Goal: Information Seeking & Learning: Learn about a topic

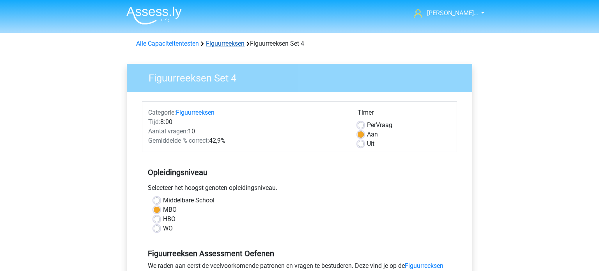
click at [227, 44] on link "Figuurreeksen" at bounding box center [225, 43] width 39 height 7
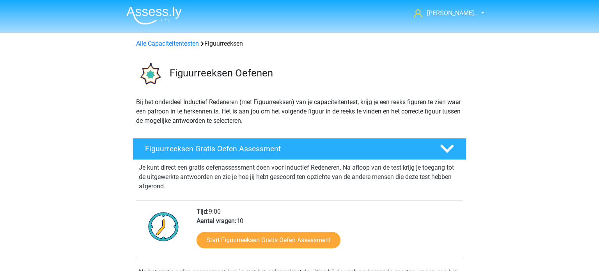
scroll to position [196, 0]
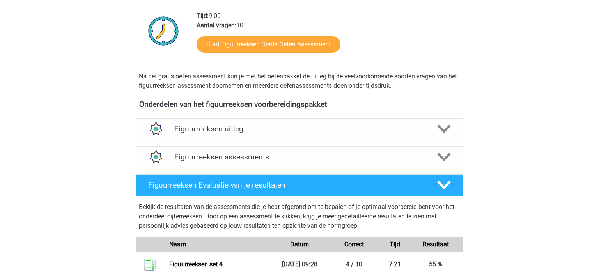
click at [207, 156] on h4 "Figuurreeksen assessments" at bounding box center [299, 156] width 250 height 9
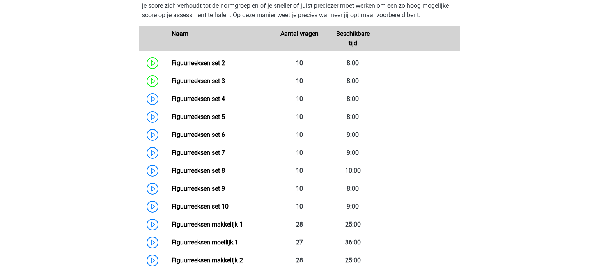
scroll to position [381, 0]
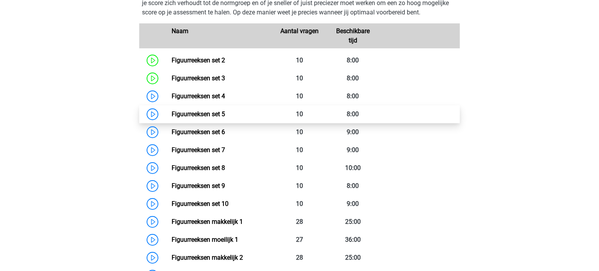
click at [218, 113] on link "Figuurreeksen set 5" at bounding box center [198, 113] width 53 height 7
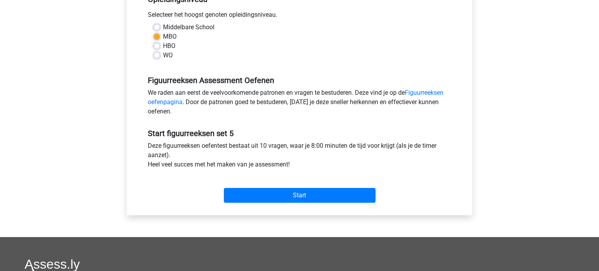
scroll to position [175, 0]
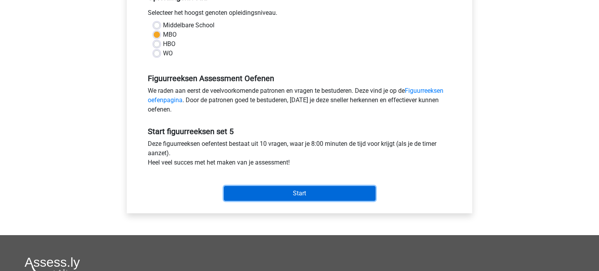
click at [306, 189] on input "Start" at bounding box center [300, 193] width 152 height 15
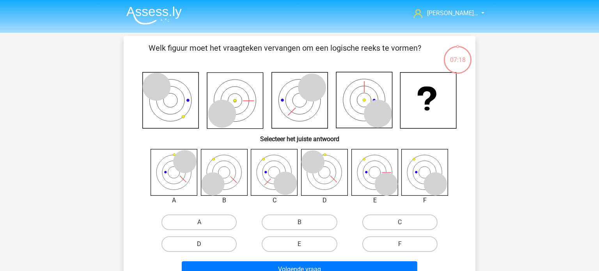
click at [215, 247] on label "D" at bounding box center [198, 244] width 75 height 16
click at [204, 247] on input "D" at bounding box center [201, 246] width 5 height 5
radio input "true"
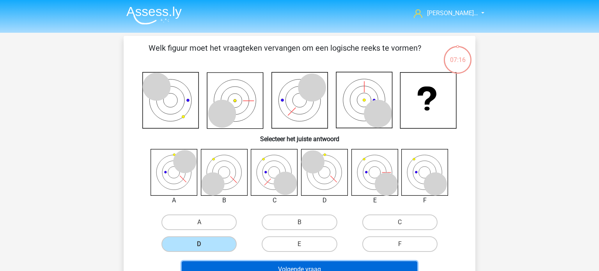
click at [300, 265] on button "Volgende vraag" at bounding box center [300, 269] width 236 height 16
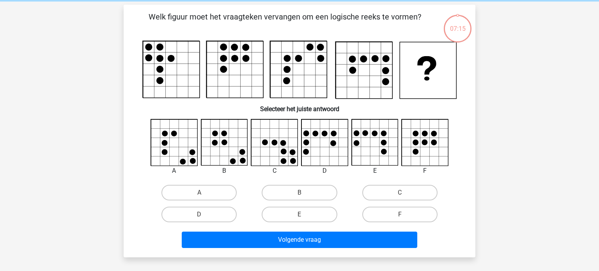
scroll to position [36, 0]
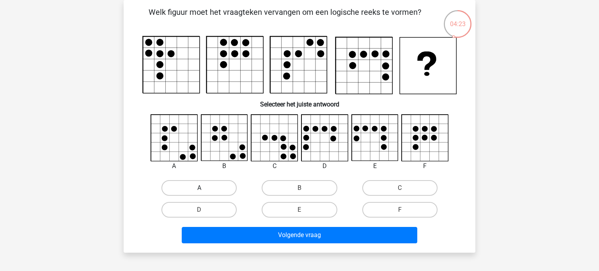
click at [213, 186] on label "A" at bounding box center [198, 188] width 75 height 16
click at [204, 188] on input "A" at bounding box center [201, 190] width 5 height 5
radio input "true"
click at [219, 208] on label "D" at bounding box center [198, 210] width 75 height 16
click at [204, 210] on input "D" at bounding box center [201, 212] width 5 height 5
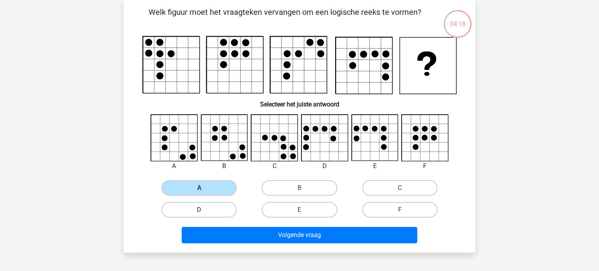
radio input "true"
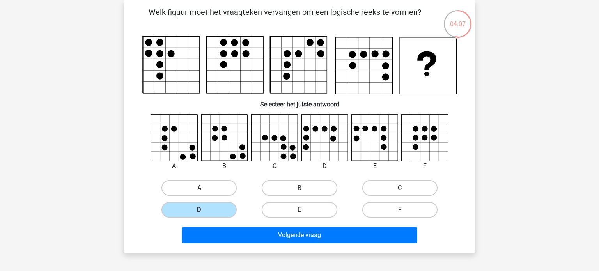
click at [206, 189] on label "A" at bounding box center [198, 188] width 75 height 16
click at [204, 189] on input "A" at bounding box center [201, 190] width 5 height 5
radio input "true"
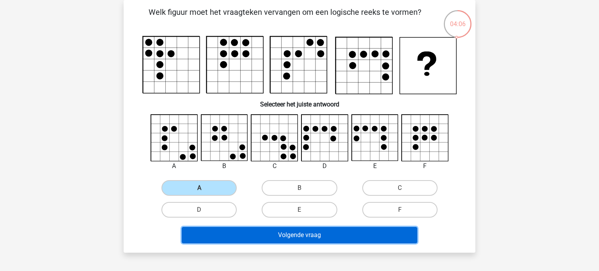
click at [301, 238] on button "Volgende vraag" at bounding box center [300, 235] width 236 height 16
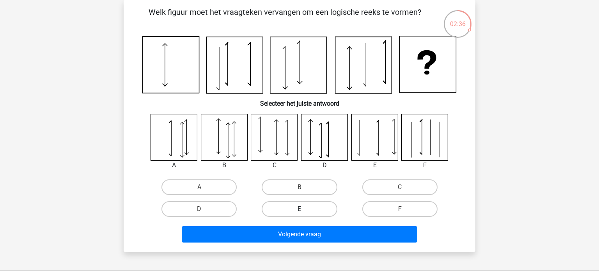
click at [322, 209] on label "E" at bounding box center [299, 209] width 75 height 16
click at [305, 209] on input "E" at bounding box center [301, 211] width 5 height 5
radio input "true"
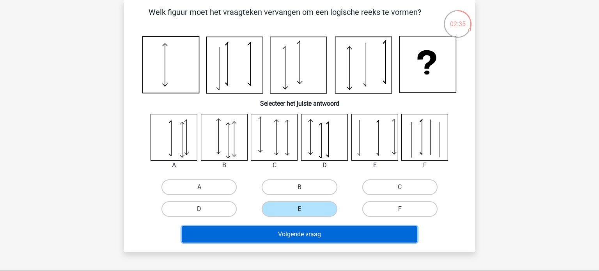
click at [315, 236] on button "Volgende vraag" at bounding box center [300, 234] width 236 height 16
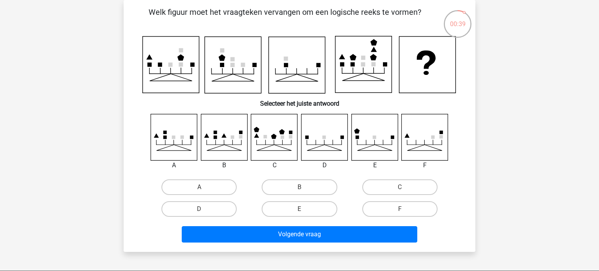
click at [232, 150] on icon at bounding box center [224, 137] width 46 height 46
click at [274, 182] on label "B" at bounding box center [299, 187] width 75 height 16
click at [299, 187] on input "B" at bounding box center [301, 189] width 5 height 5
radio input "true"
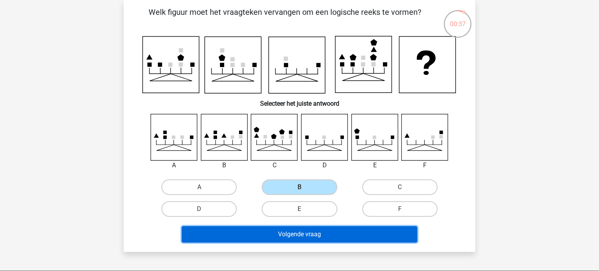
click at [270, 233] on button "Volgende vraag" at bounding box center [300, 234] width 236 height 16
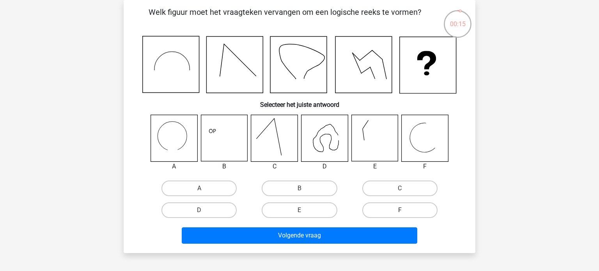
click at [393, 206] on label "F" at bounding box center [399, 210] width 75 height 16
click at [400, 210] on input "F" at bounding box center [402, 212] width 5 height 5
radio input "true"
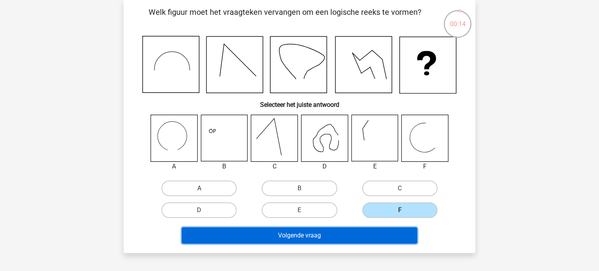
click at [363, 234] on button "Volgende vraag" at bounding box center [300, 235] width 236 height 16
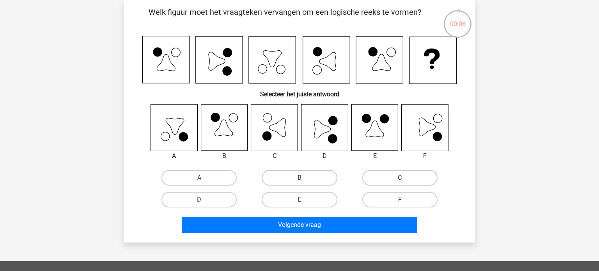
click at [404, 198] on label "F" at bounding box center [399, 200] width 75 height 16
click at [404, 200] on input "F" at bounding box center [402, 202] width 5 height 5
radio input "true"
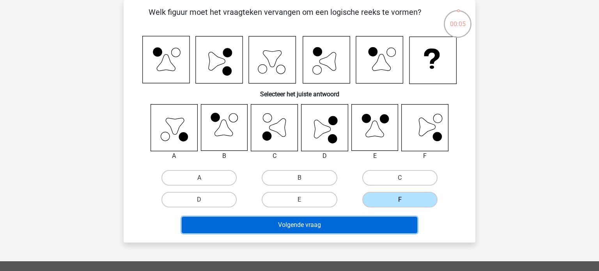
click at [374, 222] on button "Volgende vraag" at bounding box center [300, 225] width 236 height 16
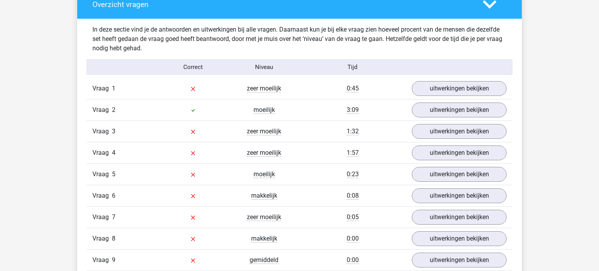
scroll to position [457, 0]
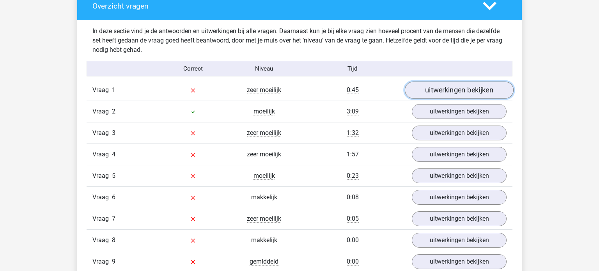
click at [469, 91] on link "uitwerkingen bekijken" at bounding box center [459, 90] width 109 height 17
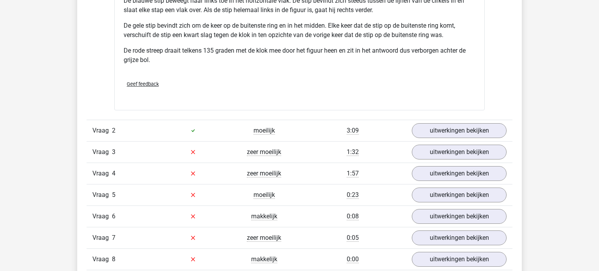
scroll to position [975, 0]
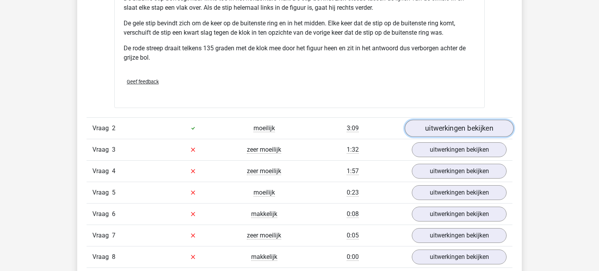
click at [459, 129] on link "uitwerkingen bekijken" at bounding box center [459, 128] width 109 height 17
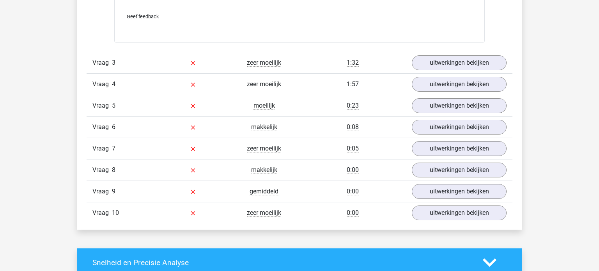
scroll to position [1514, 0]
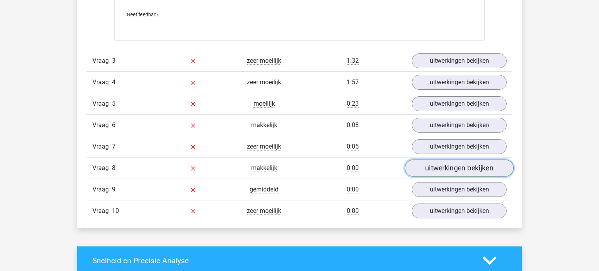
click at [485, 165] on link "uitwerkingen bekijken" at bounding box center [459, 168] width 109 height 17
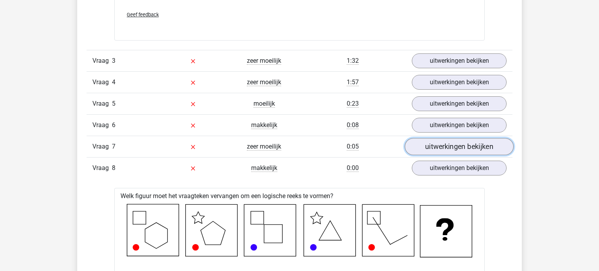
click at [469, 142] on link "uitwerkingen bekijken" at bounding box center [459, 146] width 109 height 17
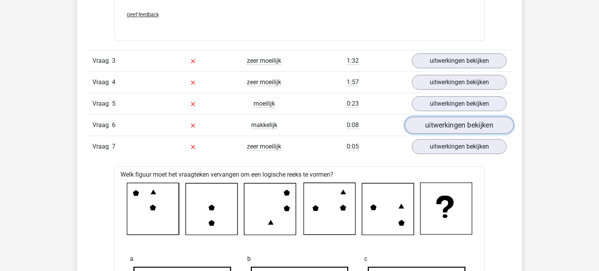
click at [475, 123] on link "uitwerkingen bekijken" at bounding box center [459, 125] width 109 height 17
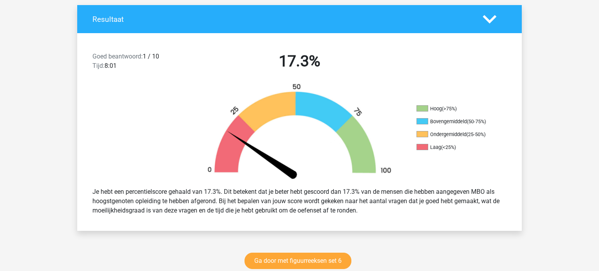
scroll to position [167, 0]
